Goal: Task Accomplishment & Management: Manage account settings

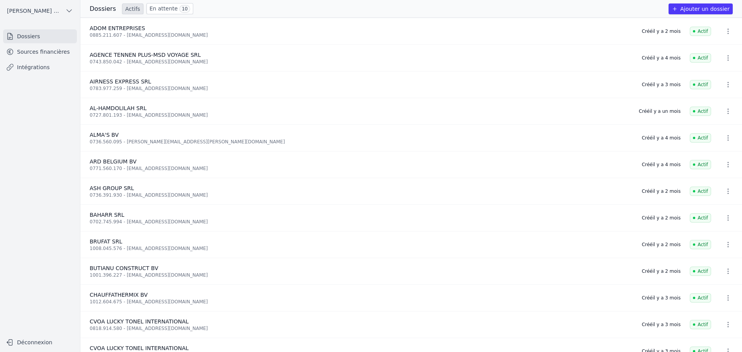
click at [34, 49] on link "Sources financières" at bounding box center [40, 52] width 74 height 14
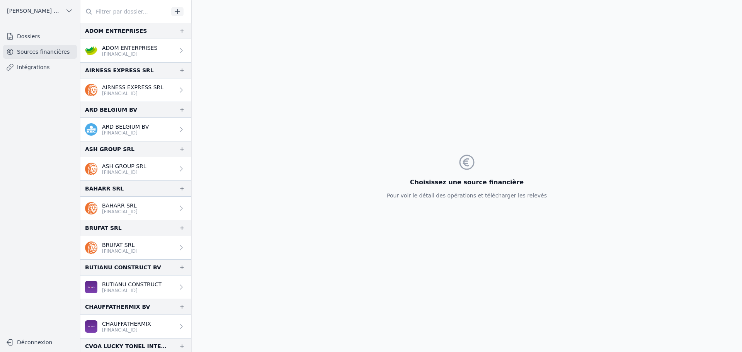
click at [126, 15] on input "text" at bounding box center [124, 12] width 88 height 14
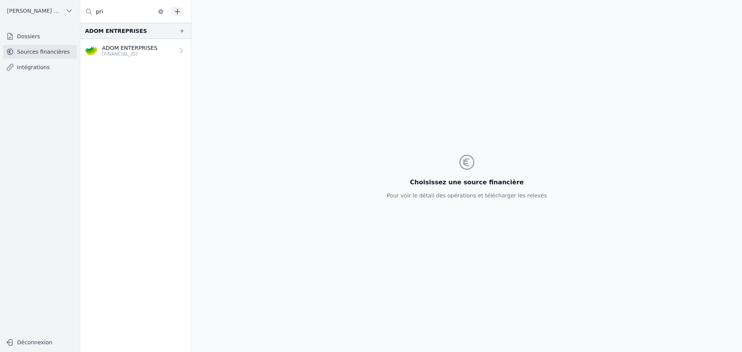
type input "pri"
click at [41, 35] on link "Dossiers" at bounding box center [40, 36] width 74 height 14
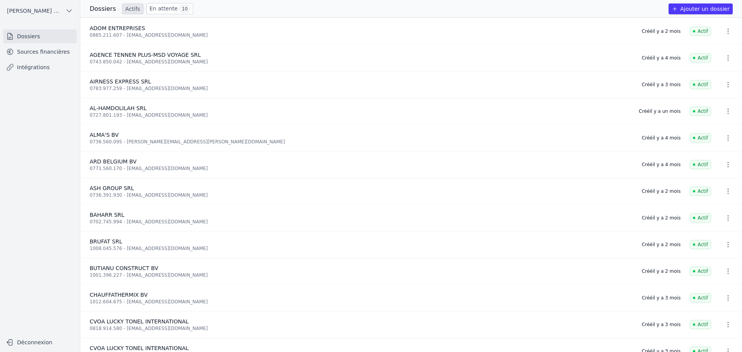
click at [158, 9] on link "En attente 10" at bounding box center [169, 8] width 47 height 11
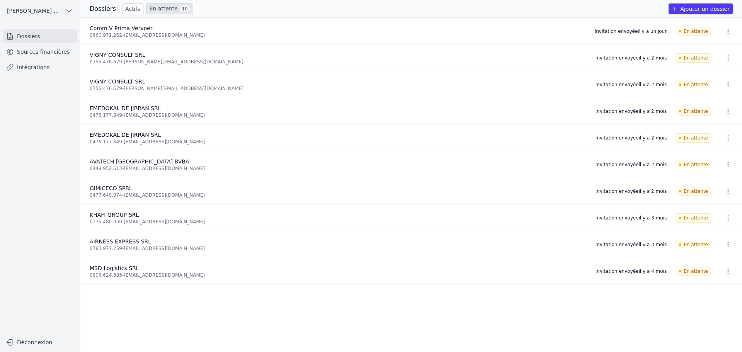
click at [49, 54] on link "Sources financières" at bounding box center [40, 52] width 74 height 14
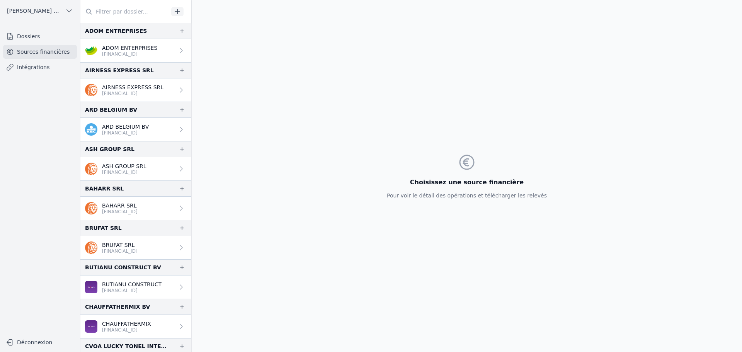
click at [174, 10] on icon "button" at bounding box center [178, 12] width 8 height 8
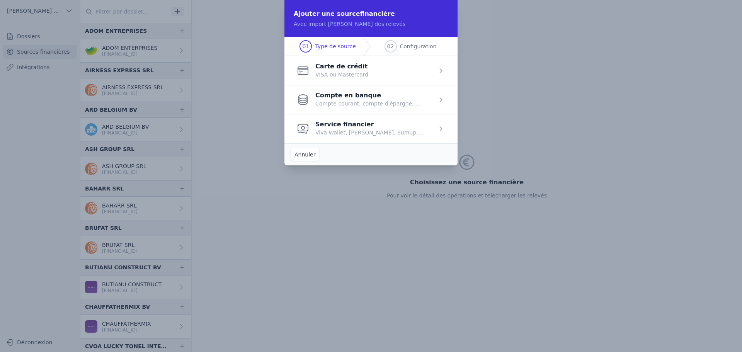
click at [354, 104] on span "button" at bounding box center [370, 99] width 173 height 29
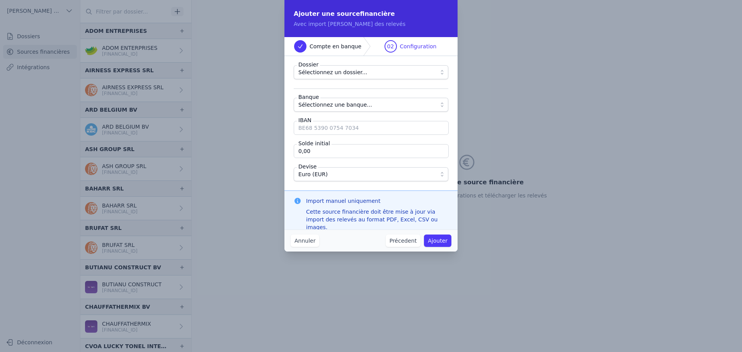
click at [346, 68] on span "Sélectionnez un dossier..." at bounding box center [332, 72] width 69 height 9
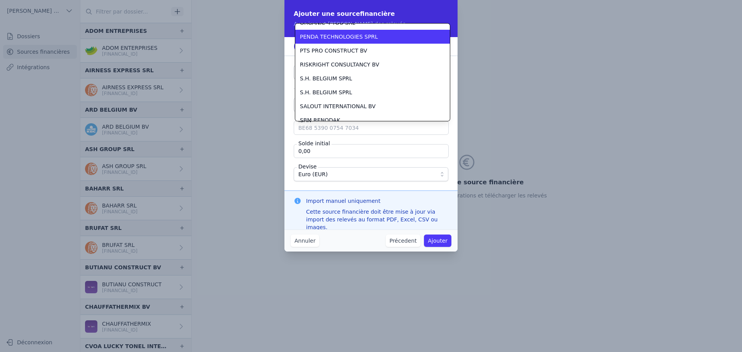
scroll to position [495, 0]
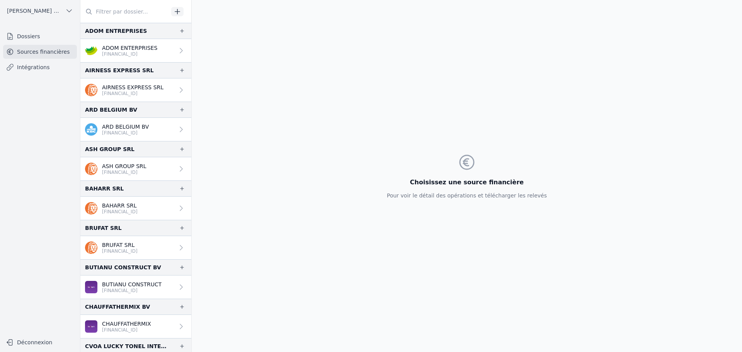
click at [38, 39] on link "Dossiers" at bounding box center [40, 36] width 74 height 14
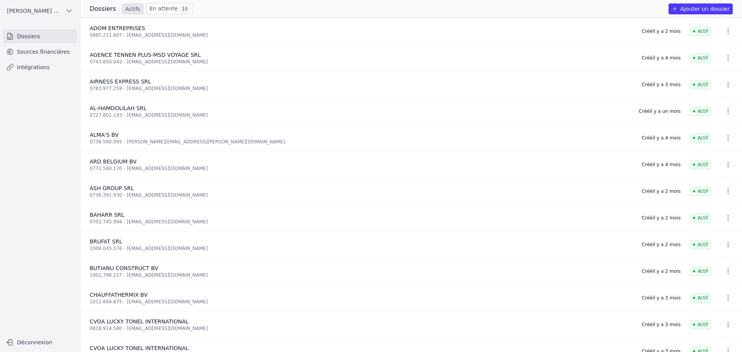
click at [151, 10] on link "En attente 10" at bounding box center [169, 8] width 47 height 11
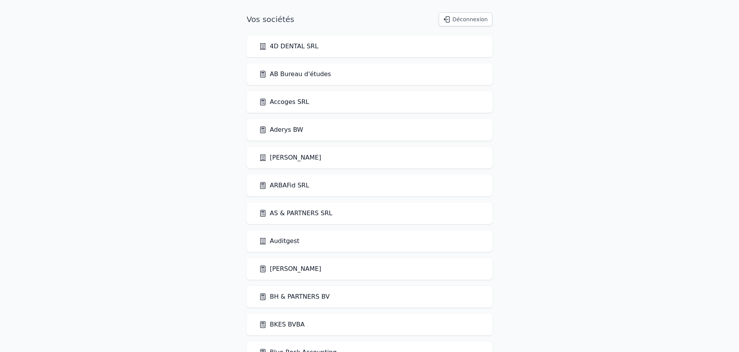
scroll to position [900, 0]
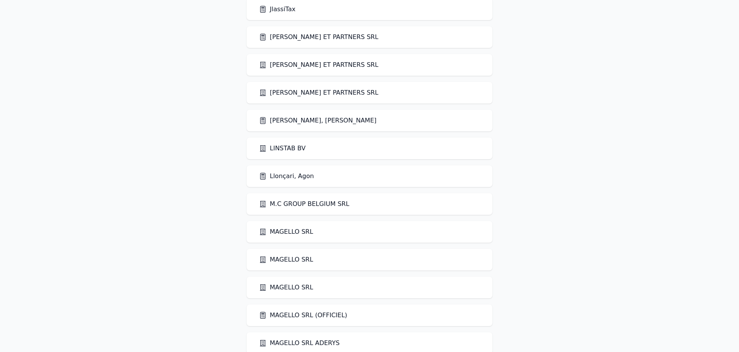
click at [291, 180] on link "Llonçari, Agon" at bounding box center [286, 176] width 55 height 9
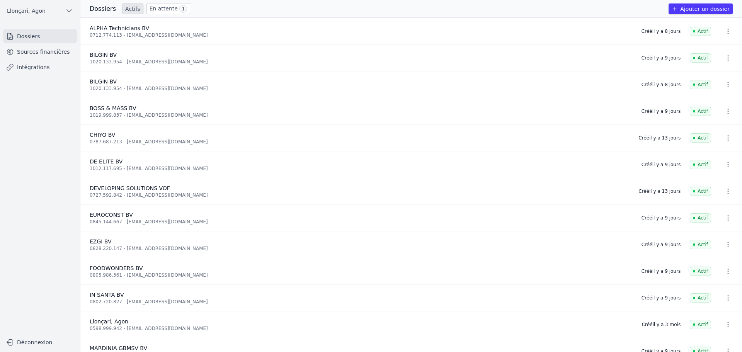
click at [329, 8] on div "Dossiers Actifs En attente 1 Ajouter un dossier" at bounding box center [411, 8] width 662 height 11
click at [45, 53] on link "Sources financières" at bounding box center [40, 52] width 74 height 14
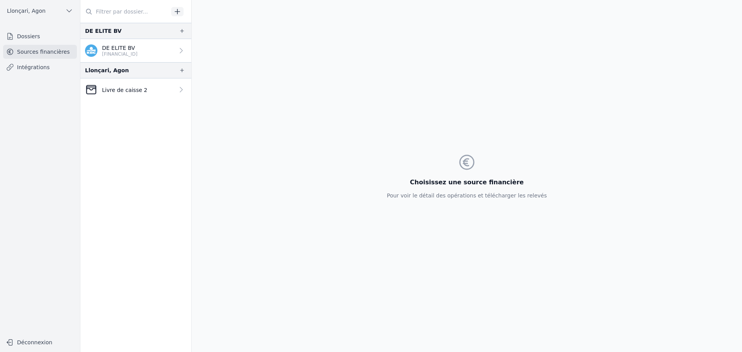
click at [144, 84] on link "Livre de caisse 2" at bounding box center [135, 89] width 111 height 22
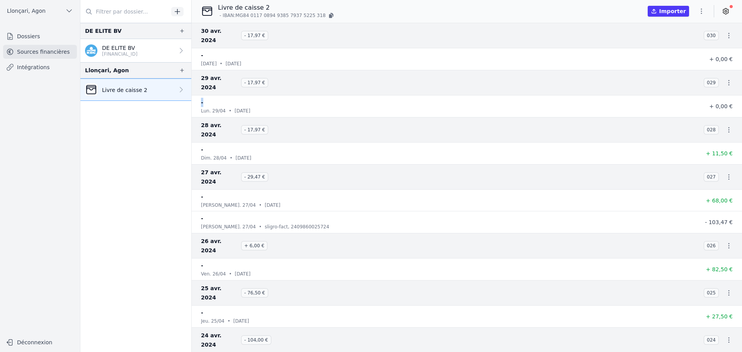
drag, startPoint x: 201, startPoint y: 85, endPoint x: 212, endPoint y: 85, distance: 10.8
click at [212, 98] on div "-" at bounding box center [443, 102] width 485 height 9
click at [31, 71] on link "Intégrations" at bounding box center [40, 67] width 74 height 14
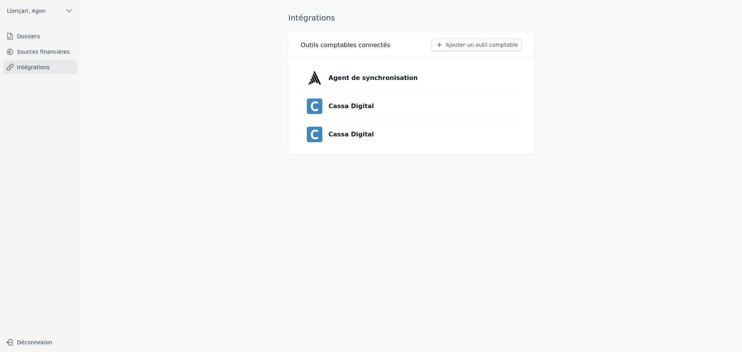
click at [451, 48] on button "Ajouter un outil comptable" at bounding box center [477, 45] width 90 height 12
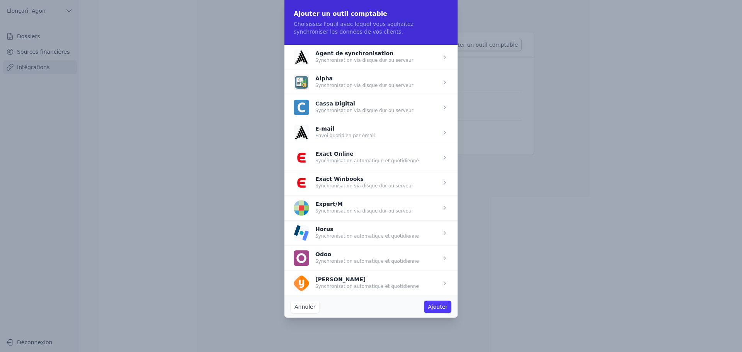
click at [341, 183] on span "button" at bounding box center [370, 182] width 173 height 25
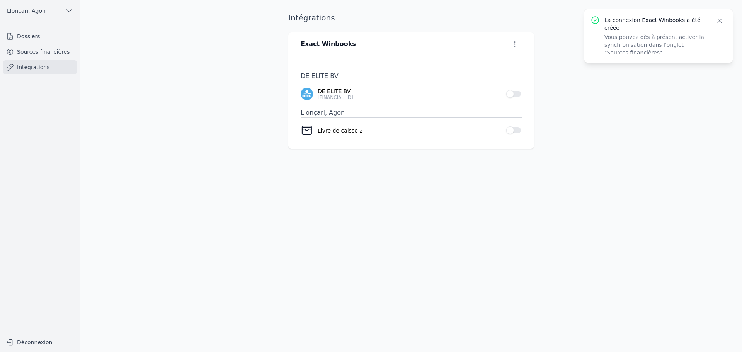
click at [31, 71] on link "Intégrations" at bounding box center [40, 67] width 74 height 14
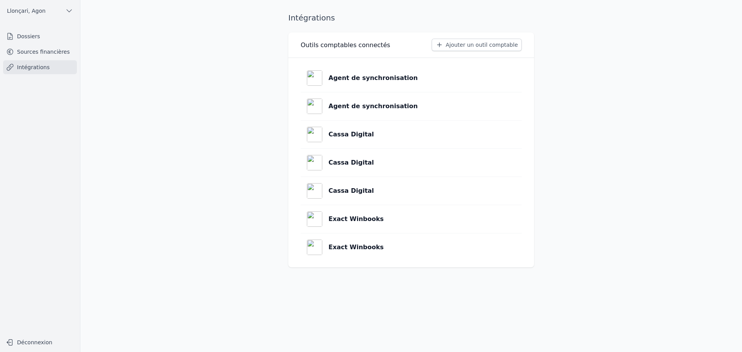
click at [397, 243] on link "Exact Winbooks" at bounding box center [411, 247] width 221 height 28
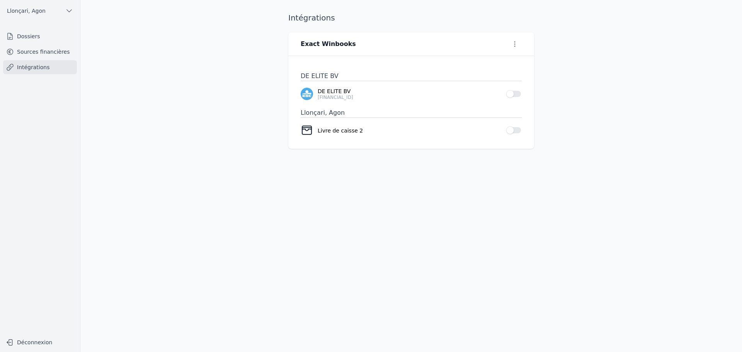
click at [514, 46] on icon "button" at bounding box center [514, 43] width 1 height 5
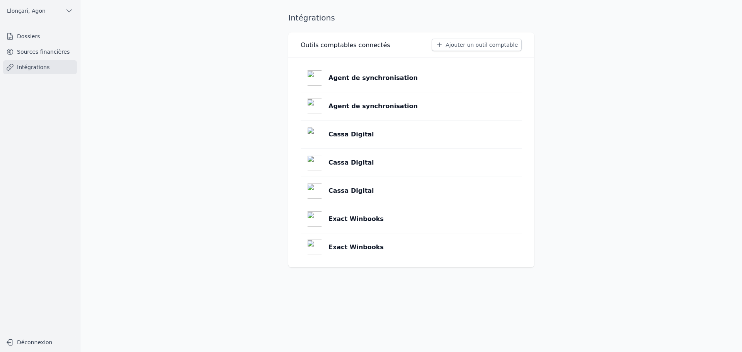
click at [385, 248] on link "Exact Winbooks" at bounding box center [411, 247] width 221 height 28
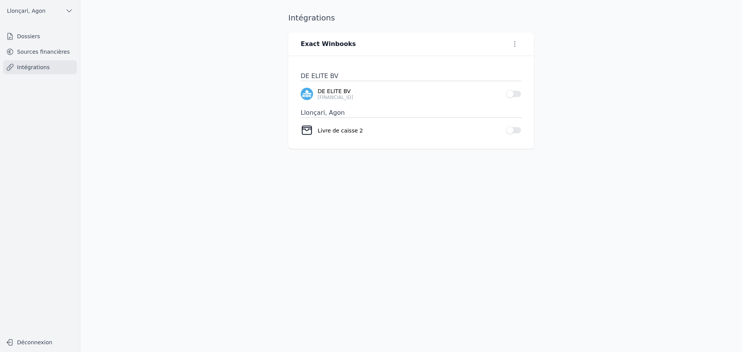
click at [515, 47] on icon "button" at bounding box center [515, 44] width 8 height 8
click at [509, 70] on button "Supprimer" at bounding box center [502, 74] width 48 height 14
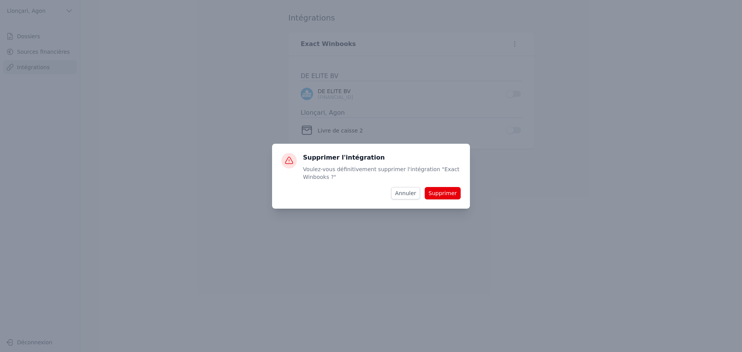
click at [450, 196] on button "Supprimer" at bounding box center [443, 193] width 36 height 12
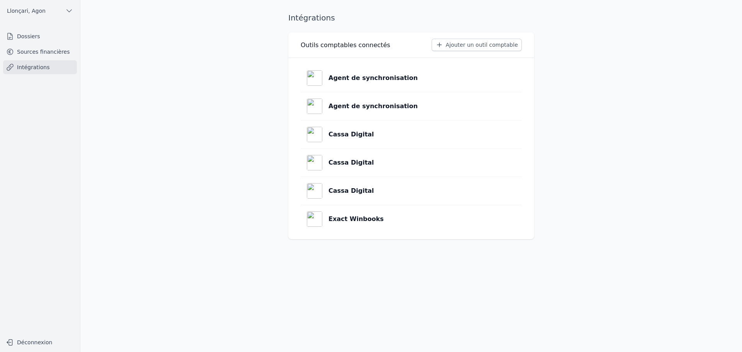
click at [371, 192] on link "Cassa Digital" at bounding box center [411, 191] width 221 height 28
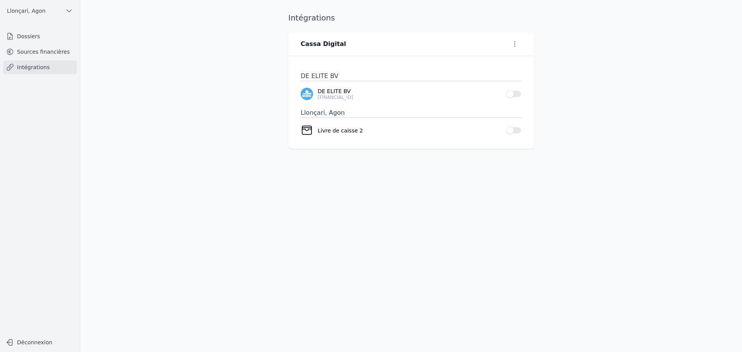
click at [516, 43] on icon "button" at bounding box center [515, 44] width 8 height 8
click at [499, 75] on button "Supprimer" at bounding box center [502, 74] width 48 height 14
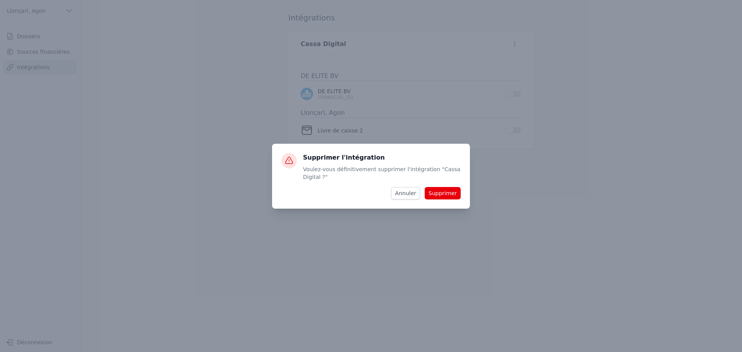
click at [434, 192] on button "Supprimer" at bounding box center [443, 193] width 36 height 12
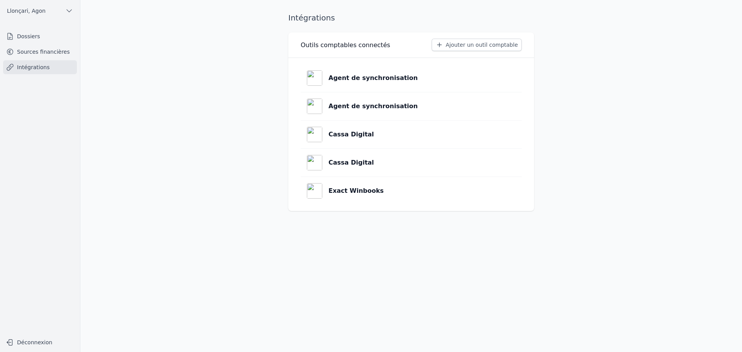
click at [359, 163] on p "Cassa Digital" at bounding box center [352, 162] width 46 height 9
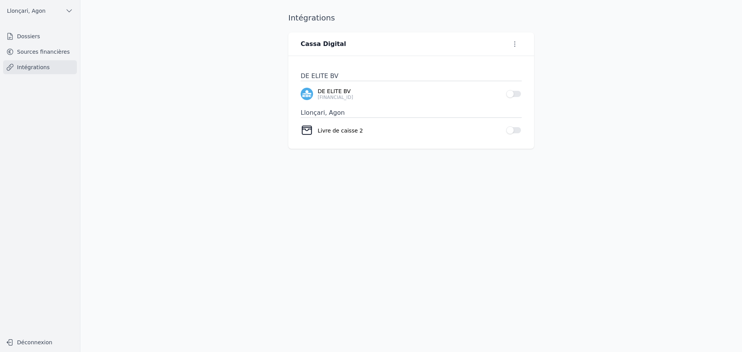
click at [517, 43] on icon "button" at bounding box center [515, 44] width 8 height 8
click at [496, 70] on button "Supprimer" at bounding box center [502, 74] width 48 height 14
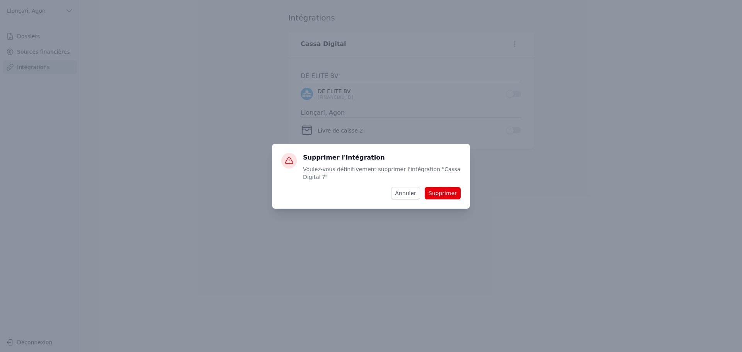
click at [438, 195] on button "Supprimer" at bounding box center [443, 193] width 36 height 12
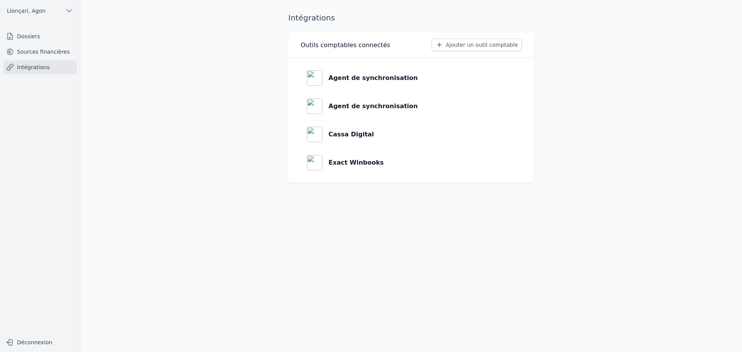
click at [345, 141] on div "Cassa Digital" at bounding box center [340, 134] width 67 height 15
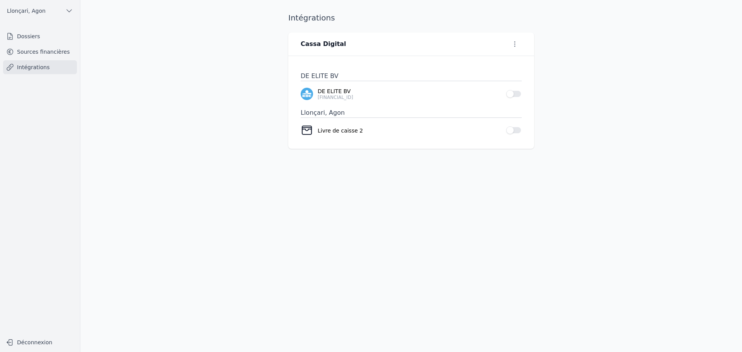
click at [512, 41] on icon "button" at bounding box center [515, 44] width 8 height 8
click at [498, 73] on button "Supprimer" at bounding box center [502, 74] width 48 height 14
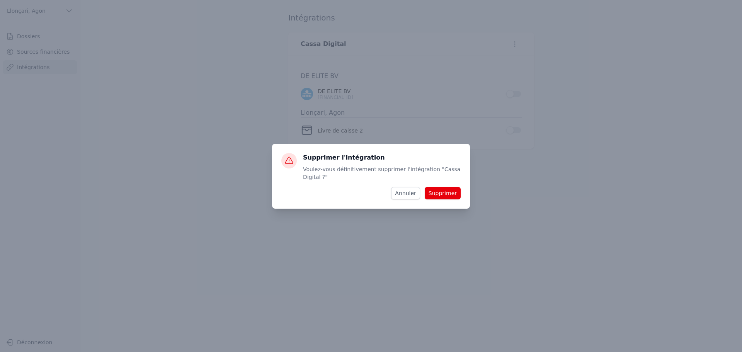
click at [444, 195] on button "Supprimer" at bounding box center [443, 193] width 36 height 12
